Goal: Information Seeking & Learning: Learn about a topic

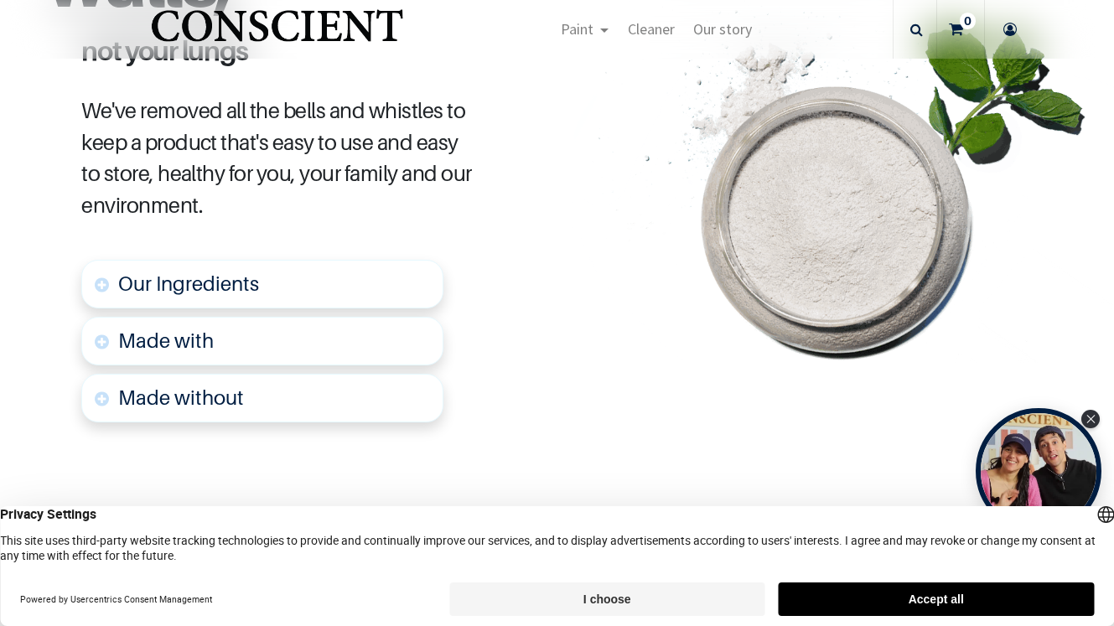
scroll to position [911, 0]
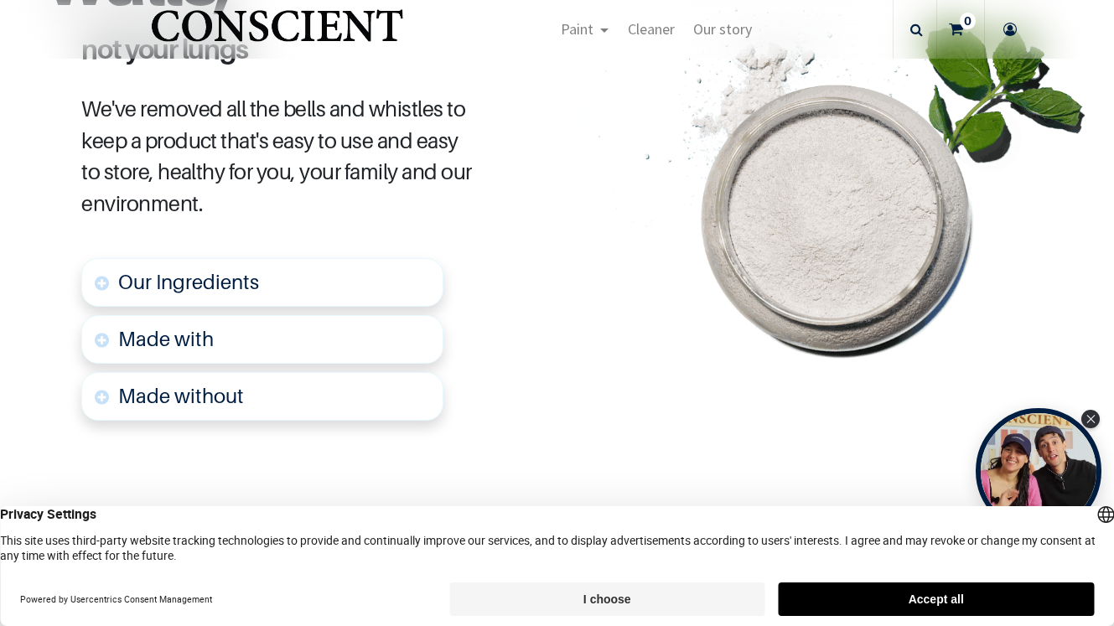
click at [200, 277] on font "Our Ingredients" at bounding box center [188, 282] width 141 height 24
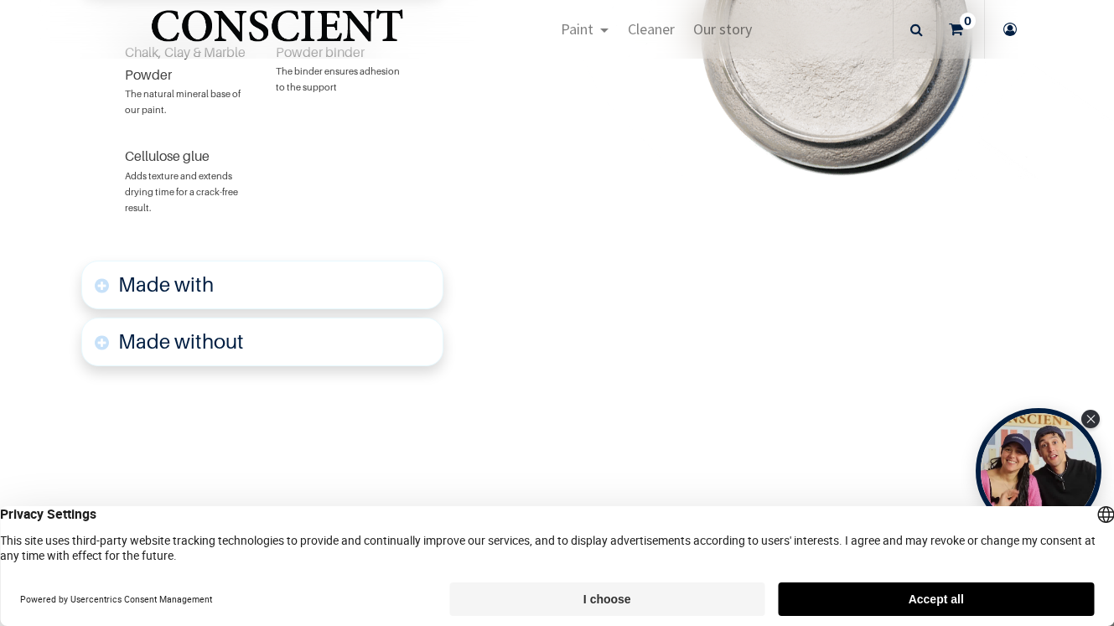
scroll to position [1226, 0]
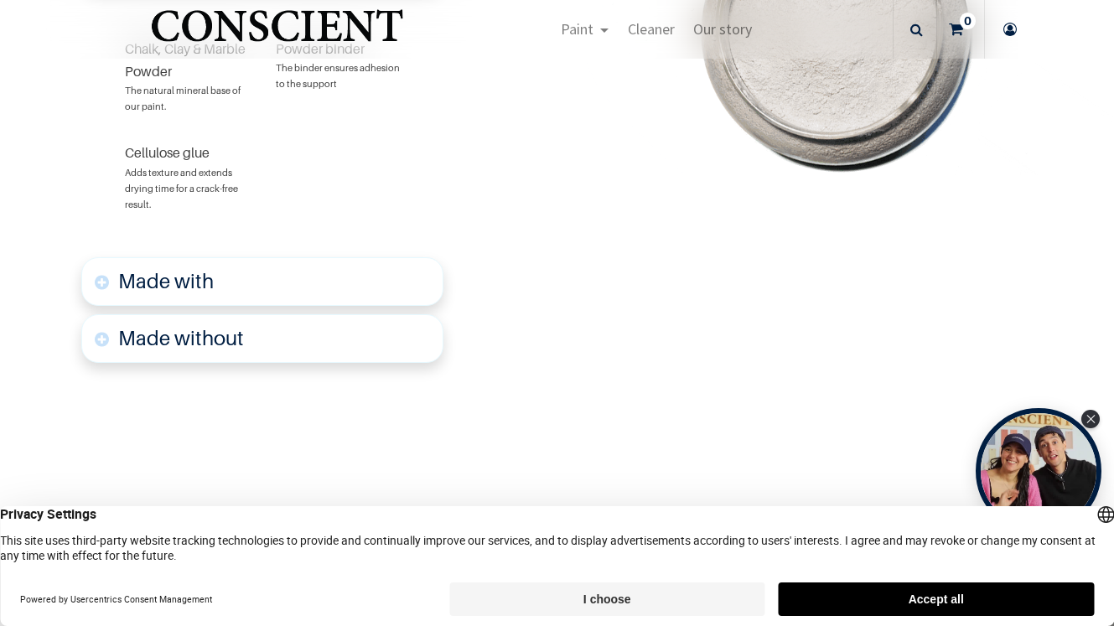
click at [246, 329] on link "Made without" at bounding box center [262, 338] width 362 height 49
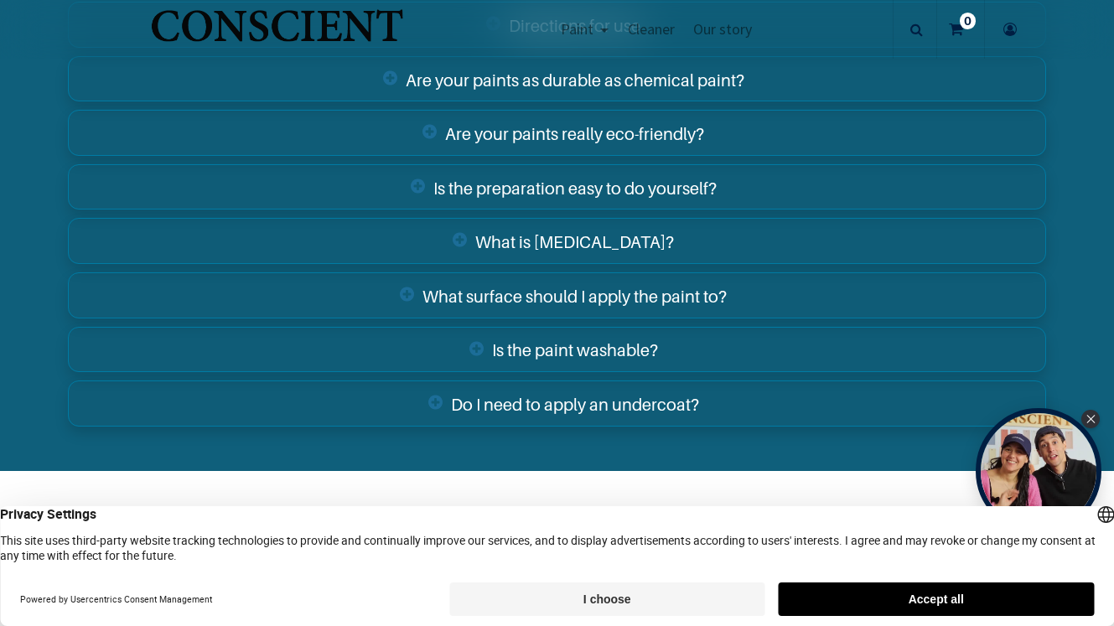
scroll to position [3264, 0]
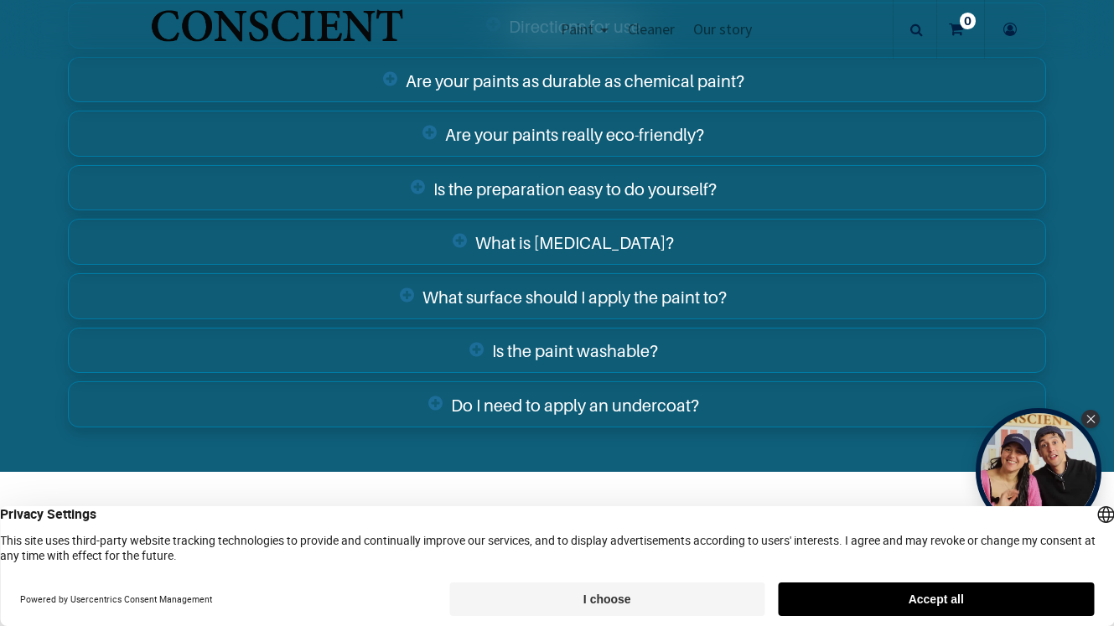
click at [404, 295] on link "What surface should I apply the paint to?" at bounding box center [556, 296] width 977 height 46
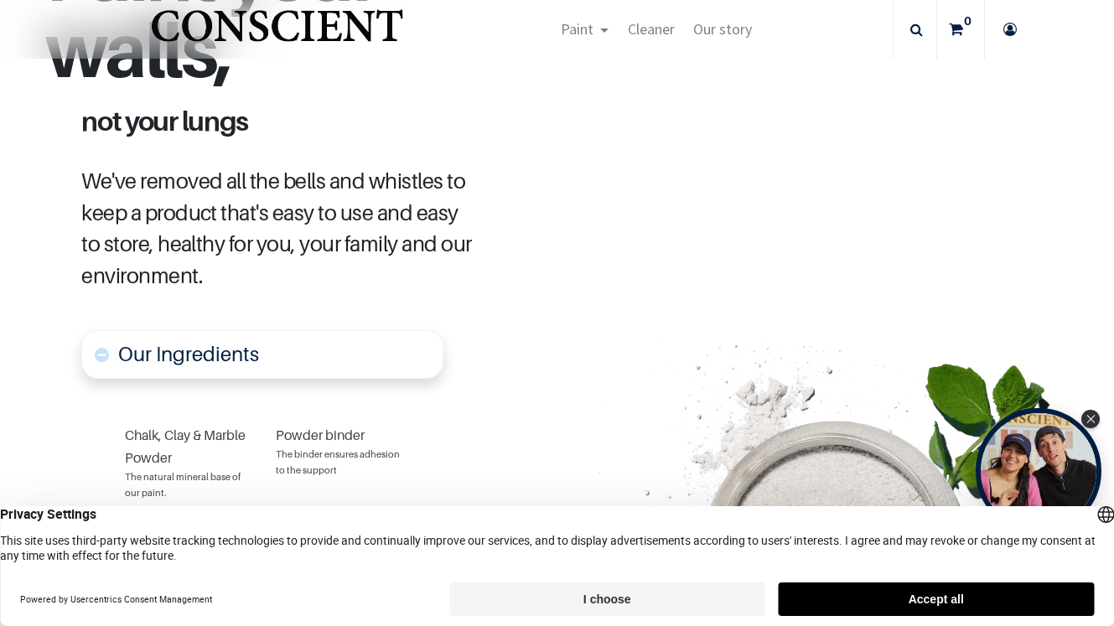
scroll to position [800, 0]
